Goal: Task Accomplishment & Management: Complete application form

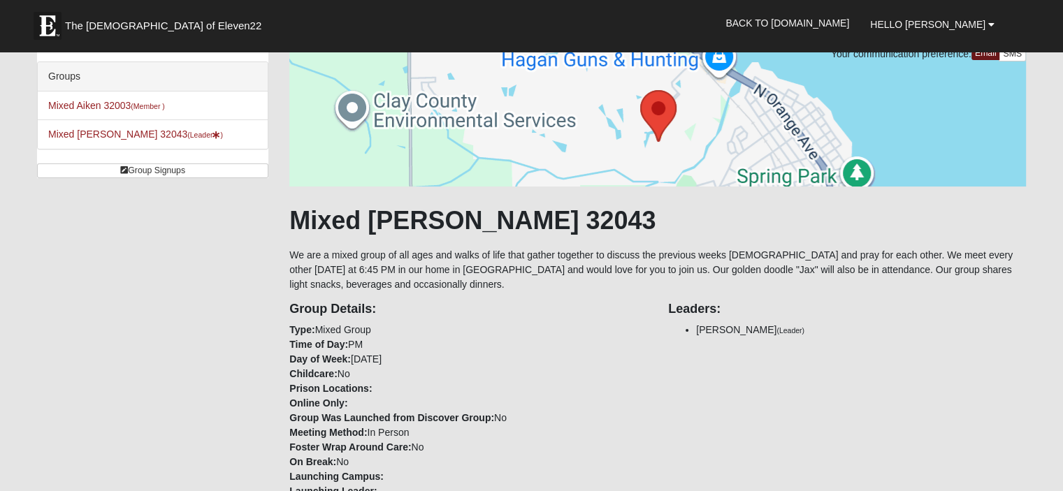
scroll to position [279, 0]
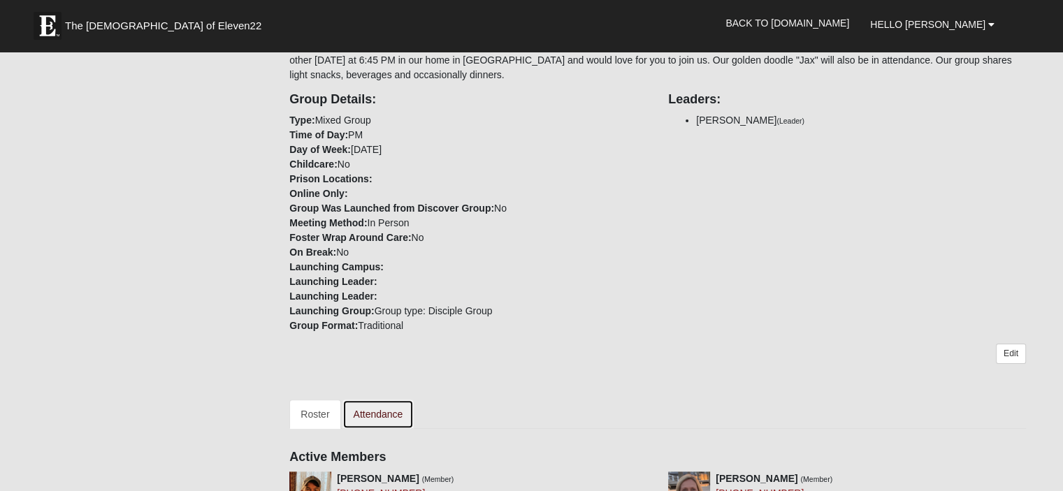
click at [374, 411] on link "Attendance" at bounding box center [378, 414] width 72 height 29
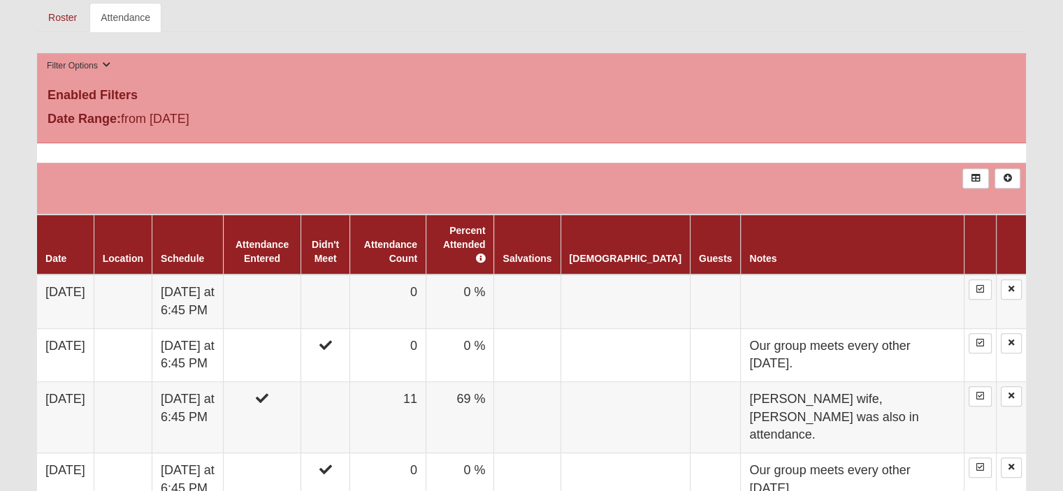
scroll to position [699, 0]
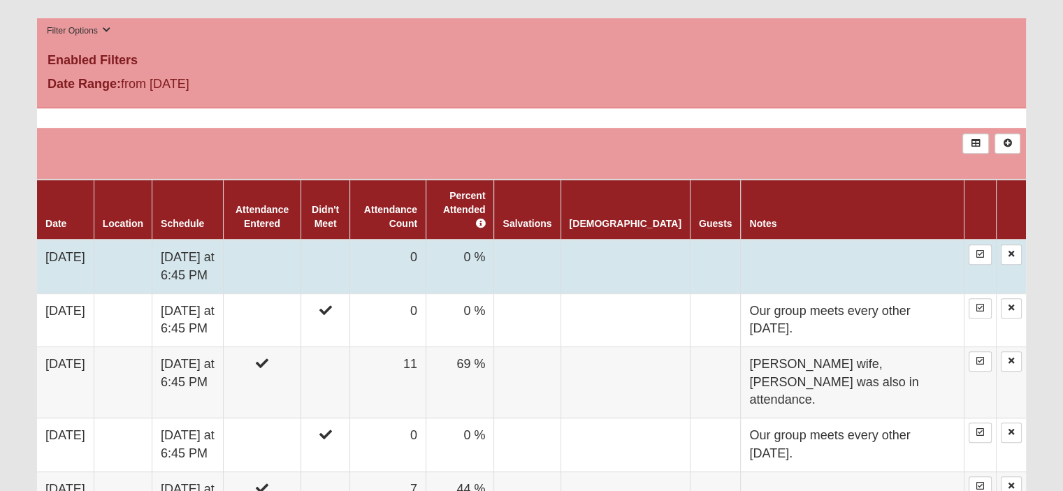
click at [766, 251] on td at bounding box center [851, 267] width 223 height 54
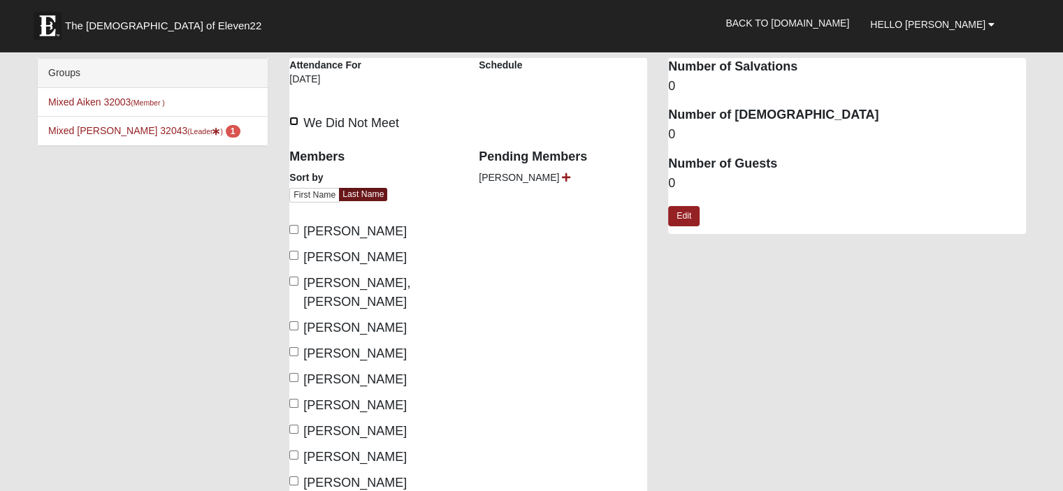
click at [293, 119] on input "We Did Not Meet" at bounding box center [293, 121] width 9 height 9
checkbox input "true"
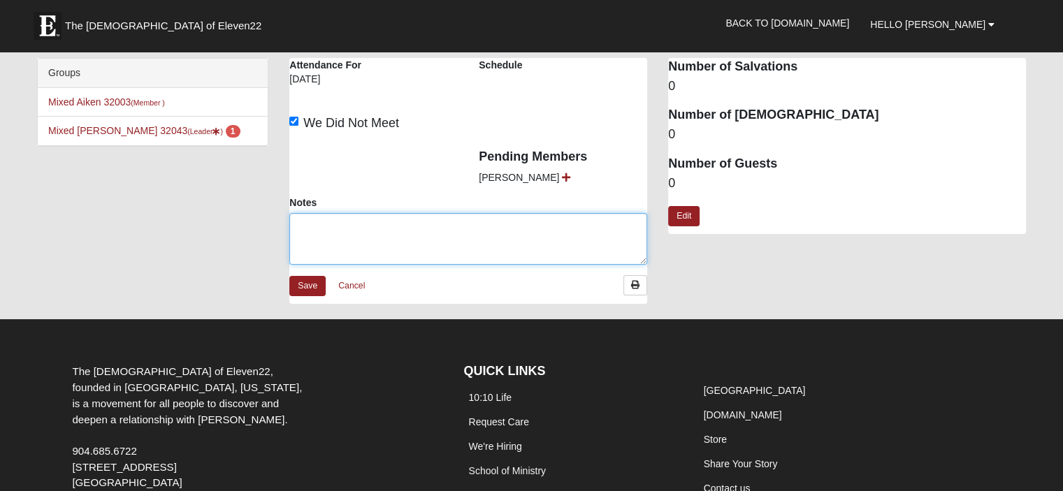
click at [328, 221] on textarea "Notes" at bounding box center [468, 239] width 358 height 52
type textarea "w"
type textarea "Our group had to reschedule this weeks disciple group meeting."
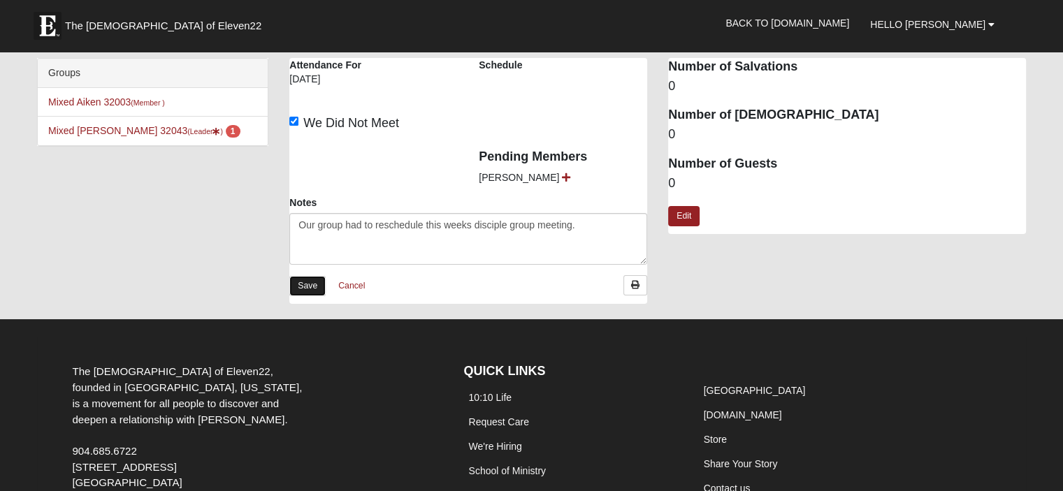
click at [305, 287] on link "Save" at bounding box center [307, 286] width 36 height 20
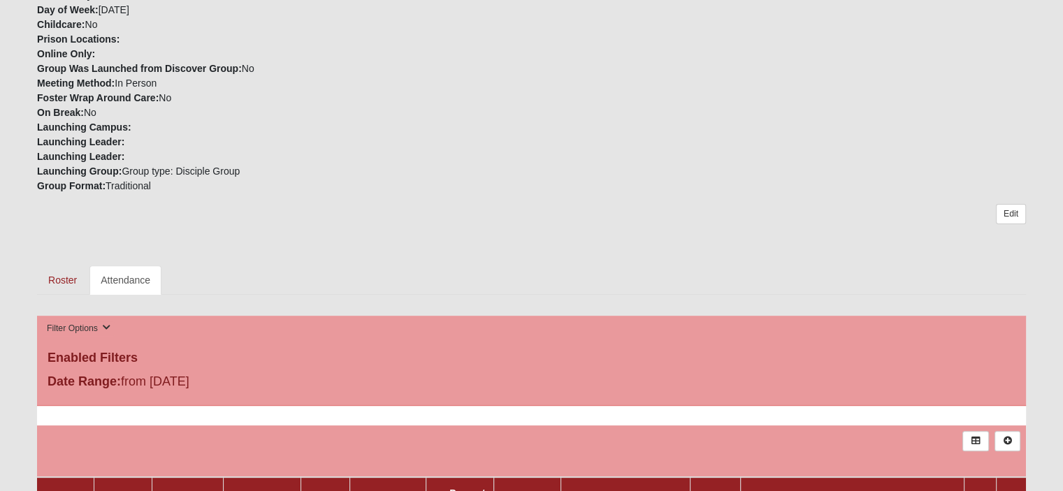
scroll to position [489, 0]
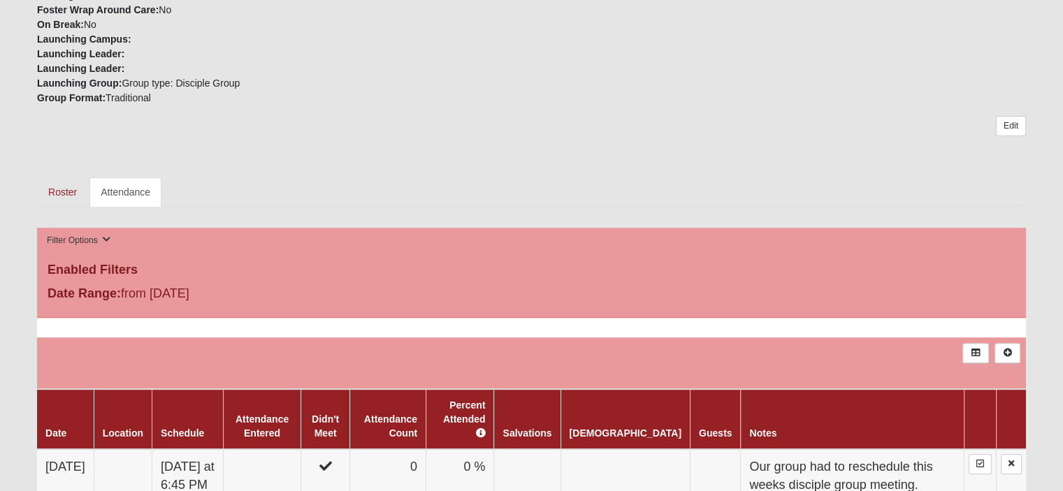
click at [48, 192] on link "Roster" at bounding box center [62, 191] width 51 height 29
